Goal: Find specific page/section: Find specific page/section

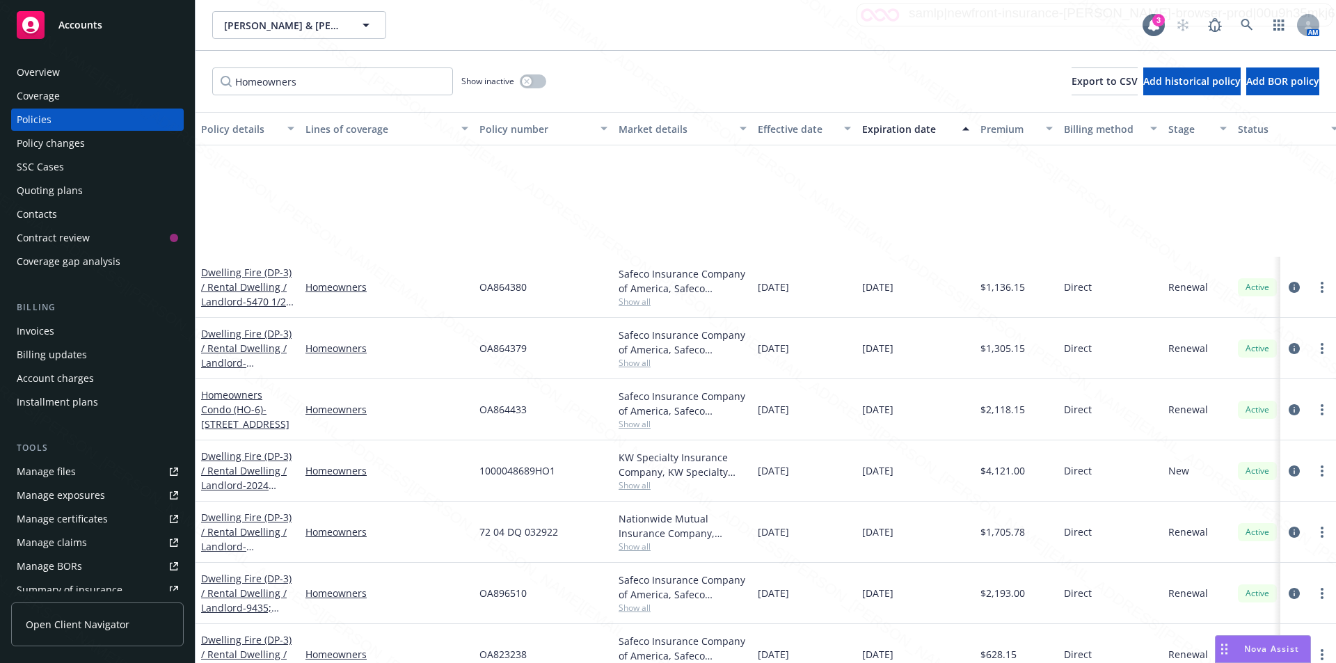
scroll to position [216, 0]
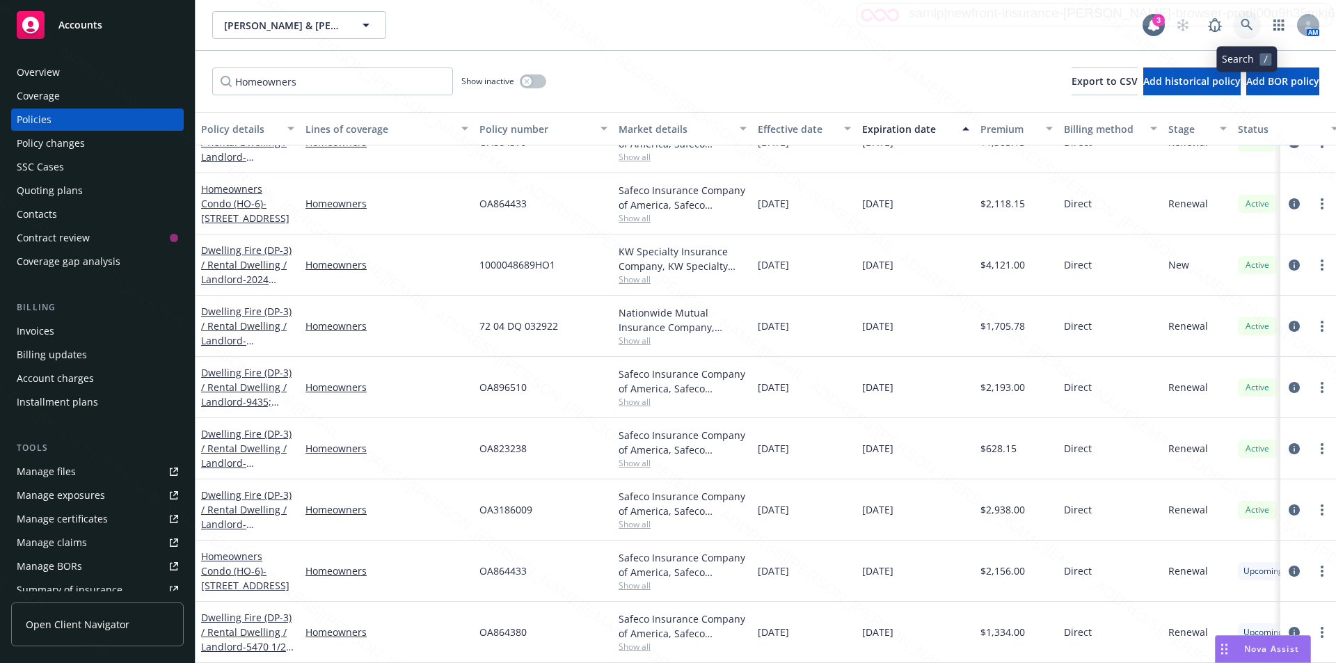
click at [1246, 22] on icon at bounding box center [1246, 25] width 13 height 13
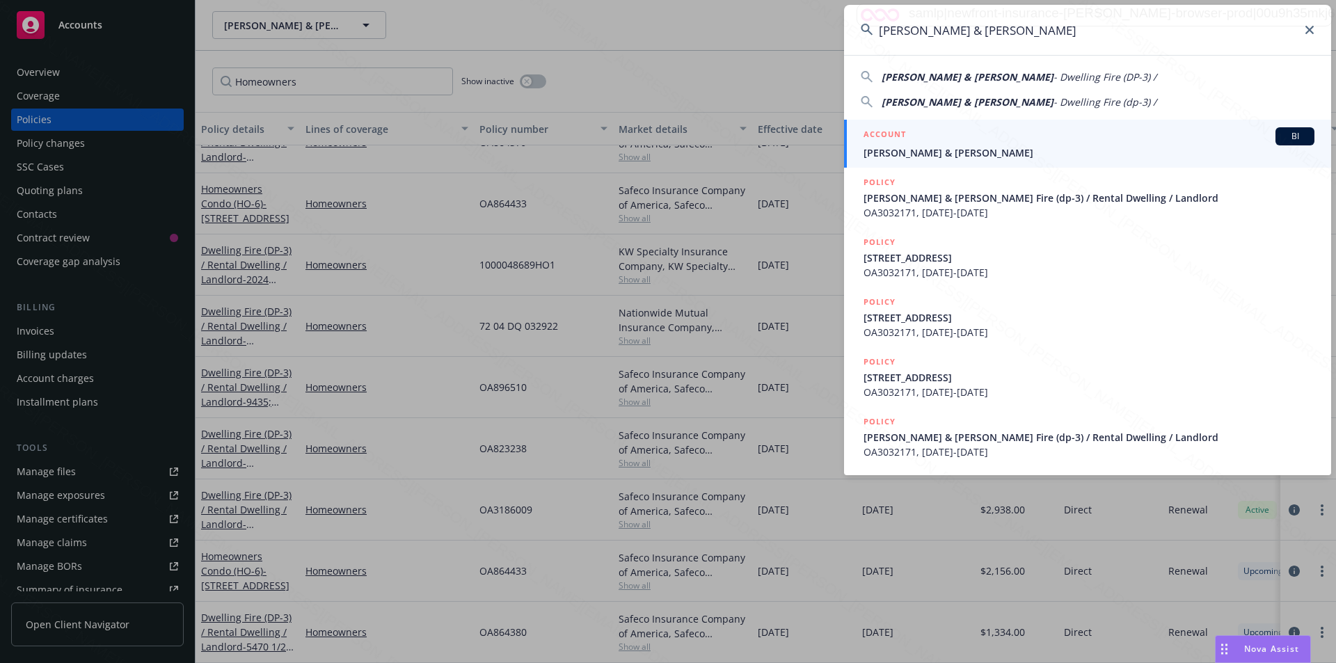
type input "[PERSON_NAME] & [PERSON_NAME]"
click at [950, 148] on span "[PERSON_NAME] & [PERSON_NAME]" at bounding box center [1088, 152] width 451 height 15
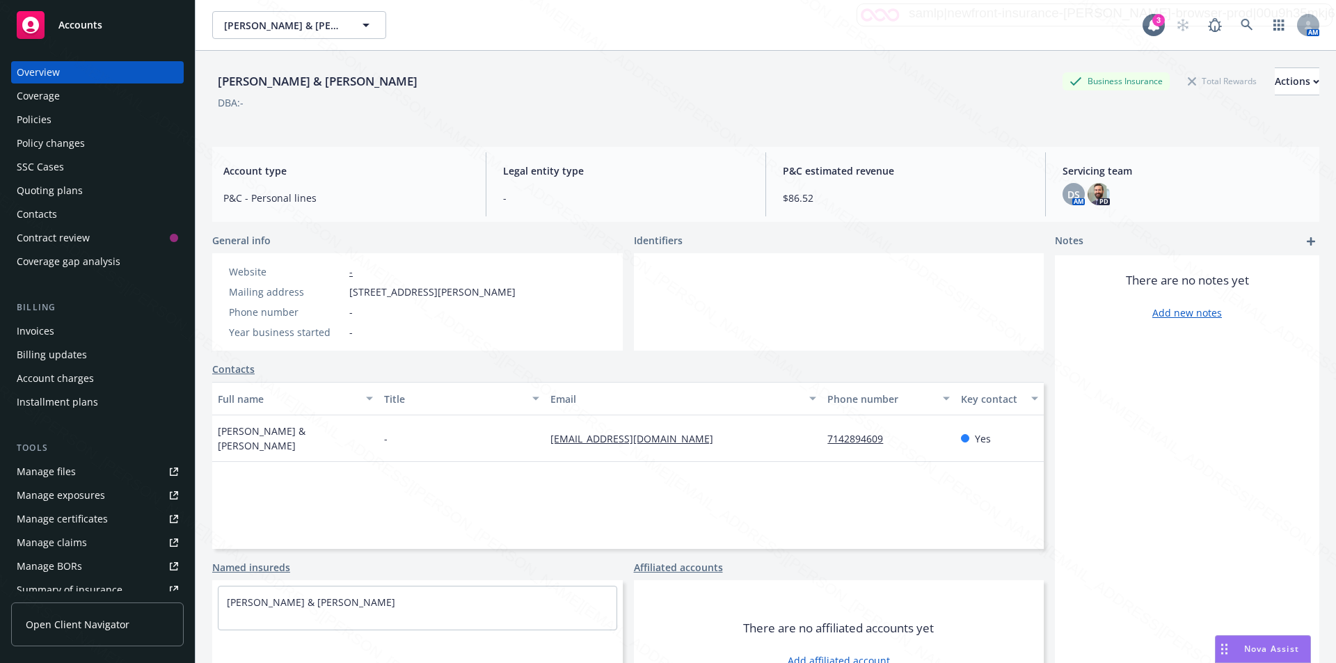
click at [27, 115] on div "Policies" at bounding box center [34, 120] width 35 height 22
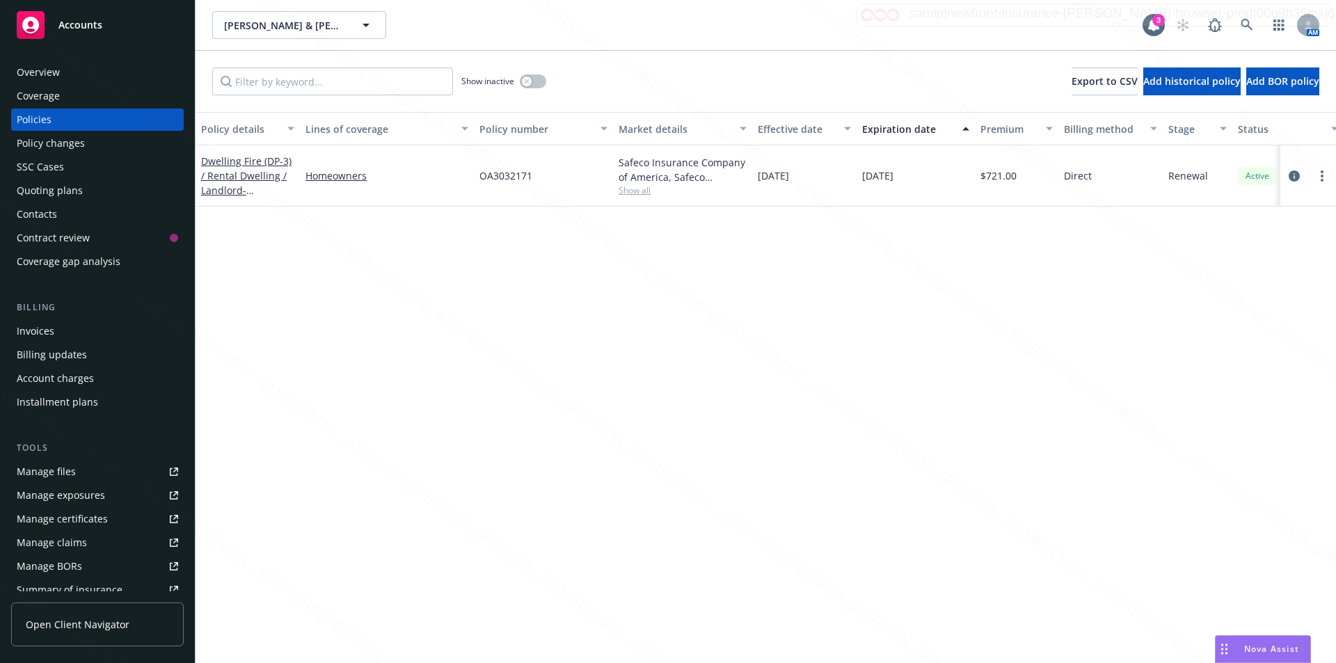
click at [484, 275] on div "Policy details Lines of coverage Policy number Market details Effective date Ex…" at bounding box center [765, 387] width 1140 height 551
click at [45, 67] on div "Overview" at bounding box center [38, 72] width 43 height 22
